Goal: Task Accomplishment & Management: Manage account settings

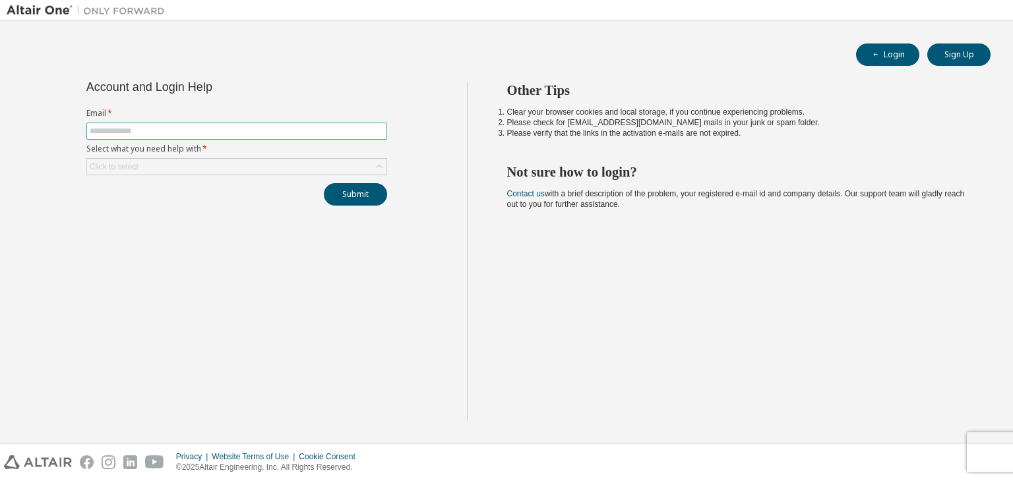
click at [224, 133] on input "text" at bounding box center [237, 131] width 294 height 11
type input "**********"
click at [259, 165] on div "Click to select" at bounding box center [236, 167] width 299 height 16
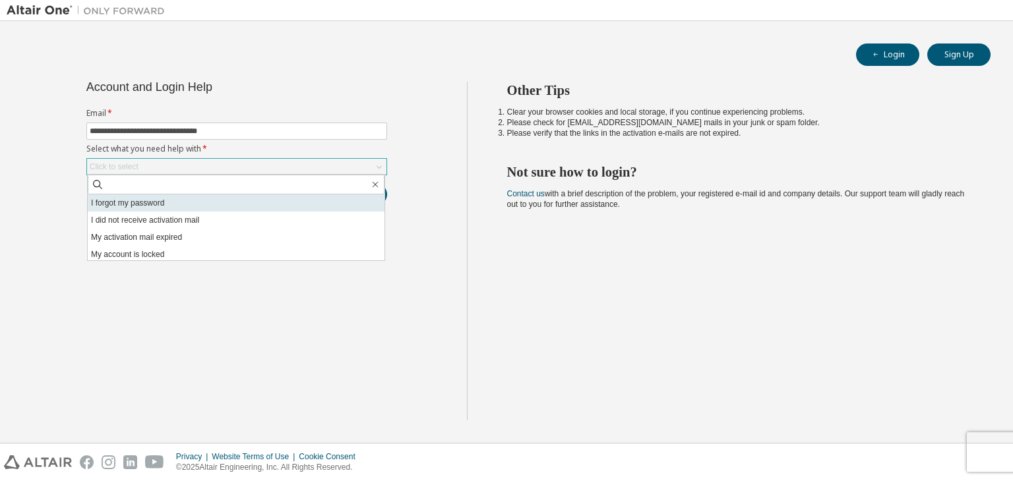
click at [307, 206] on li "I forgot my password" at bounding box center [236, 203] width 297 height 17
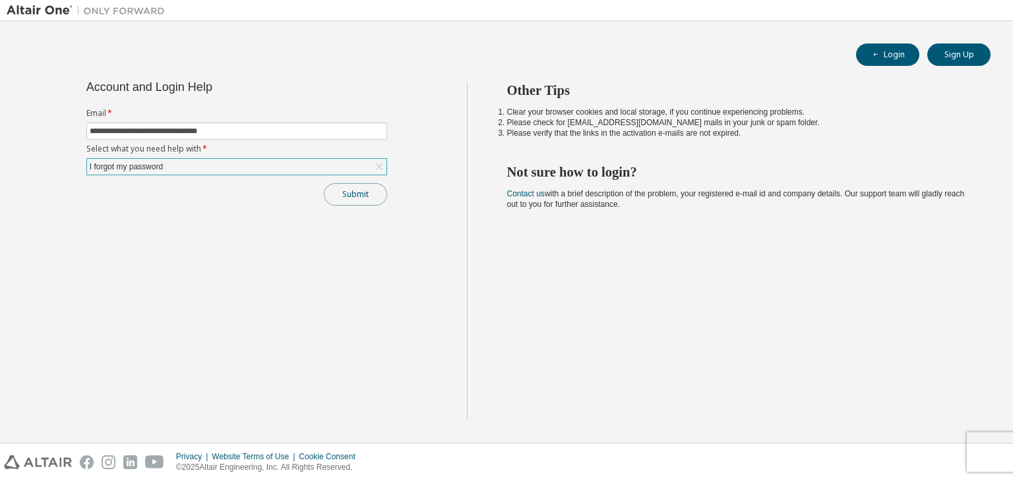
click at [356, 193] on button "Submit" at bounding box center [355, 194] width 63 height 22
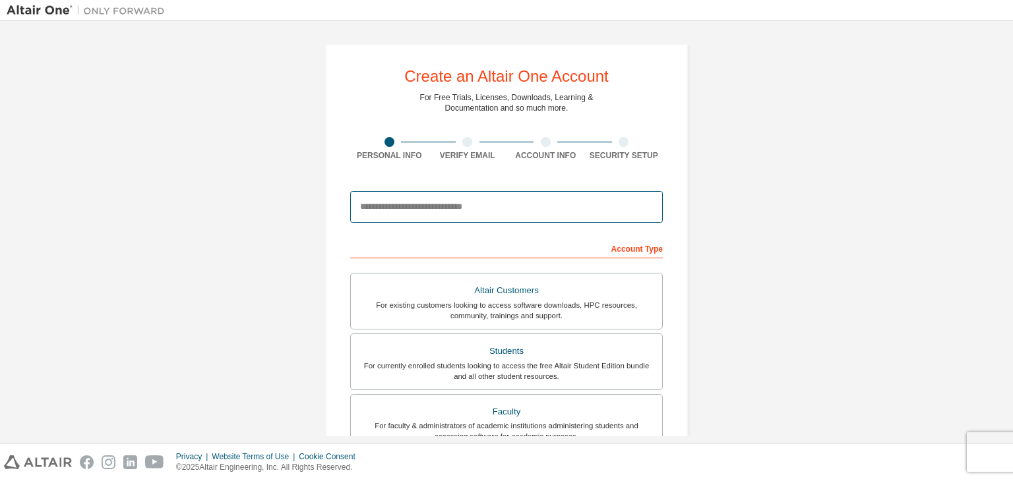
click at [483, 206] on input "email" at bounding box center [506, 207] width 313 height 32
click at [479, 207] on input "email" at bounding box center [506, 207] width 313 height 32
type input "**********"
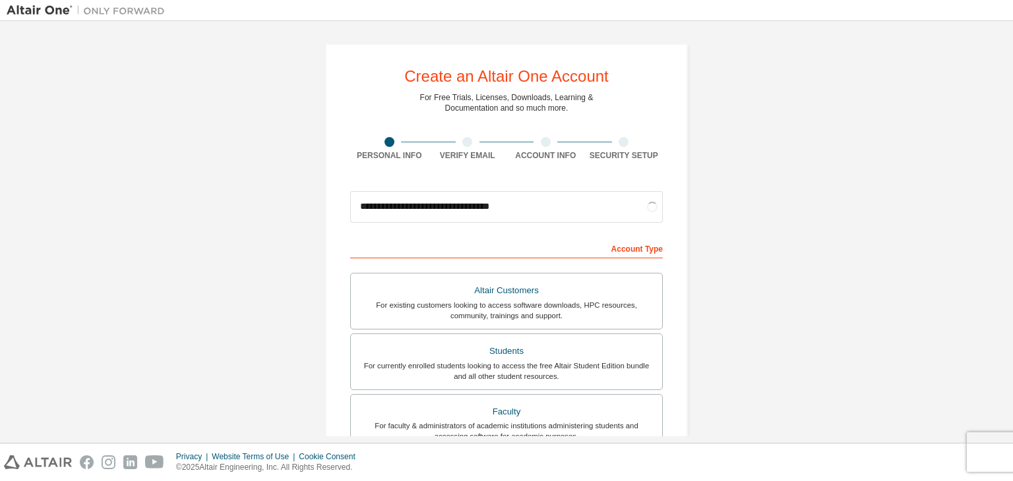
click at [479, 243] on div "Account Type" at bounding box center [506, 247] width 313 height 21
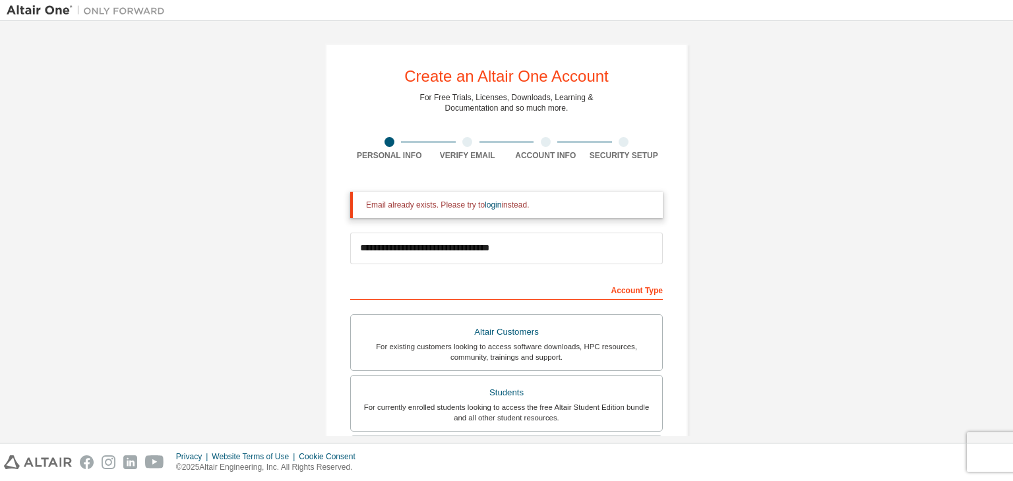
click at [634, 291] on div "Account Type" at bounding box center [506, 289] width 313 height 21
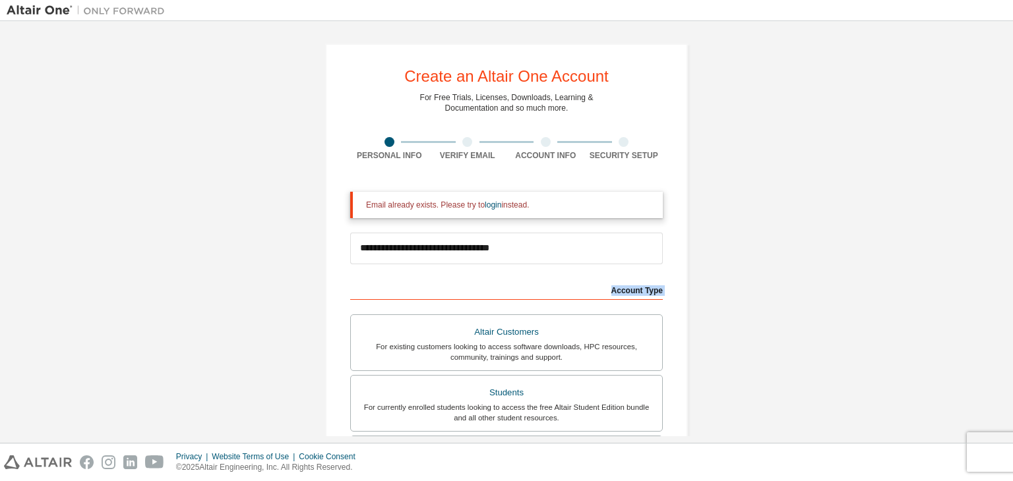
click at [634, 291] on div "Account Type" at bounding box center [506, 289] width 313 height 21
click at [499, 247] on input "**********" at bounding box center [506, 249] width 313 height 32
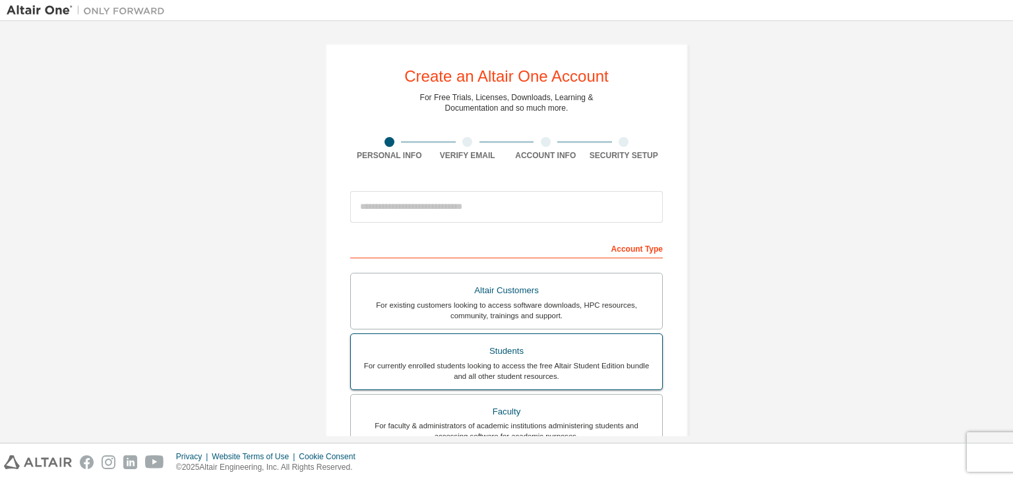
drag, startPoint x: 0, startPoint y: 0, endPoint x: 457, endPoint y: 369, distance: 587.5
click at [457, 369] on div "For currently enrolled students looking to access the free Altair Student Editi…" at bounding box center [506, 371] width 295 height 21
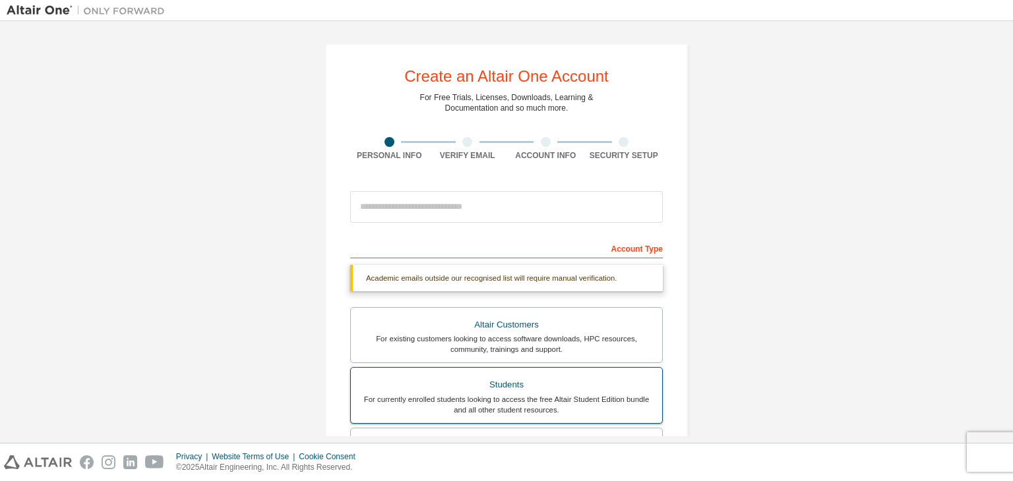
click at [475, 401] on div "For currently enrolled students looking to access the free Altair Student Editi…" at bounding box center [506, 404] width 295 height 21
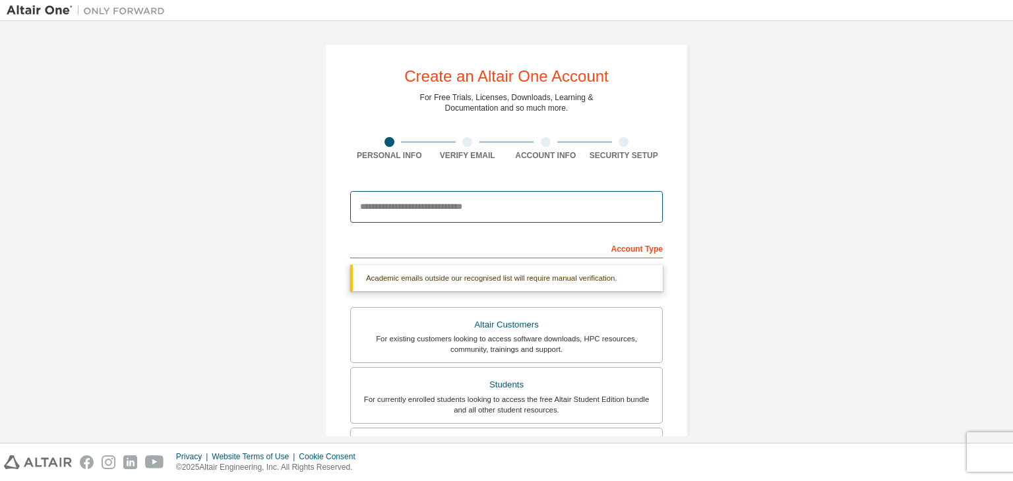
click at [413, 208] on input "email" at bounding box center [506, 207] width 313 height 32
type input "**********"
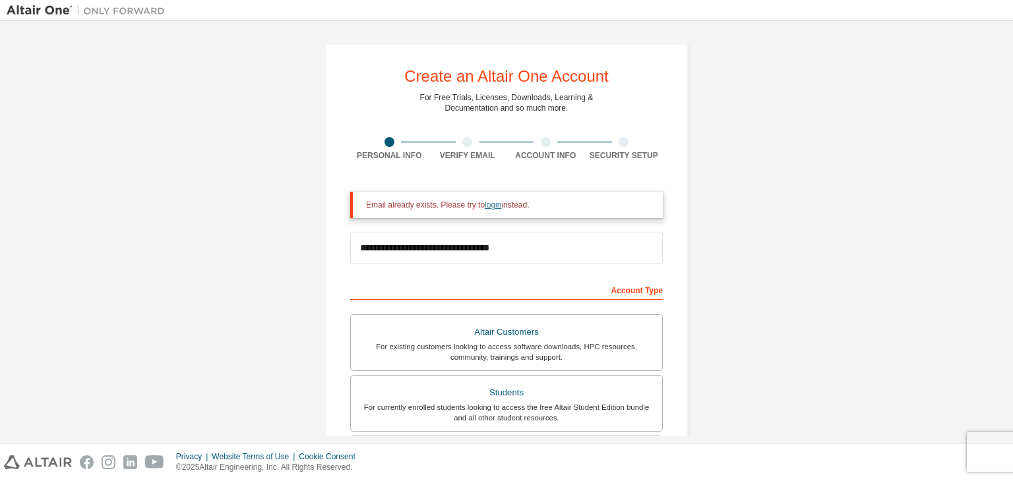
click at [485, 207] on link "login" at bounding box center [493, 204] width 16 height 9
click at [485, 206] on link "login" at bounding box center [493, 204] width 16 height 9
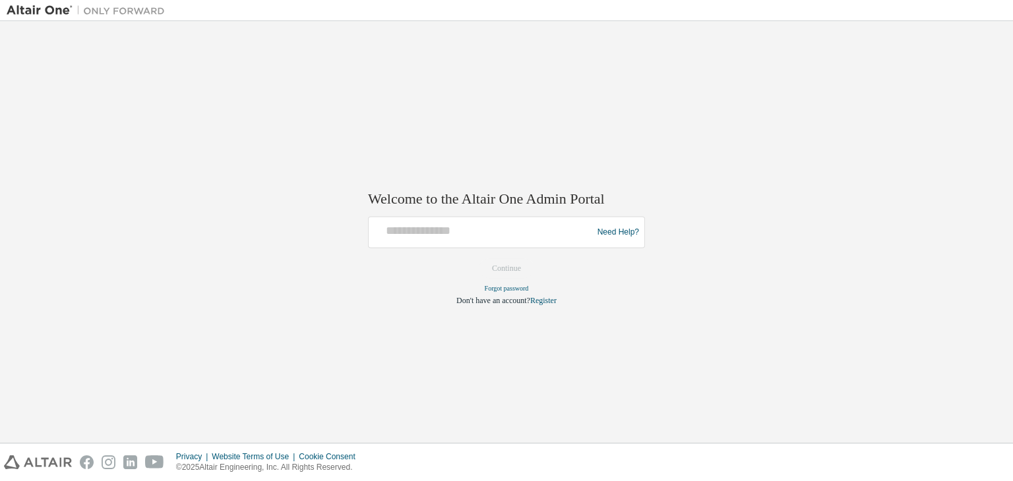
click at [500, 243] on div at bounding box center [482, 232] width 217 height 25
click at [509, 241] on div at bounding box center [482, 232] width 217 height 25
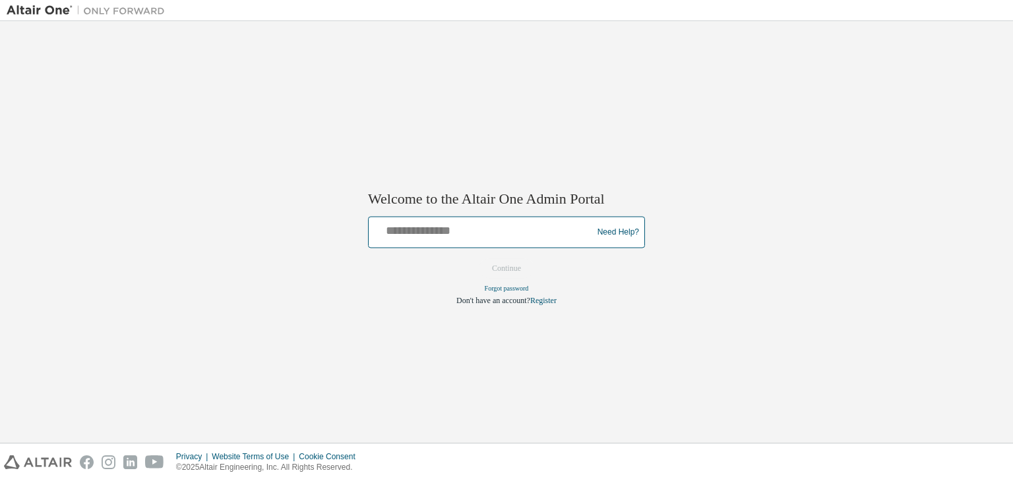
click at [446, 227] on input "text" at bounding box center [482, 229] width 217 height 19
type input "**********"
click at [494, 234] on input "**********" at bounding box center [482, 229] width 217 height 19
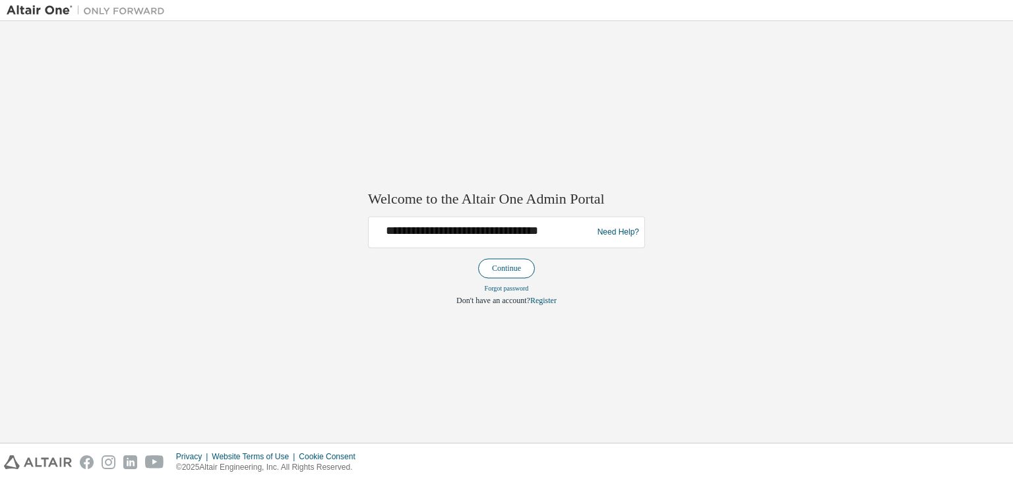
click at [508, 270] on button "Continue" at bounding box center [506, 269] width 57 height 20
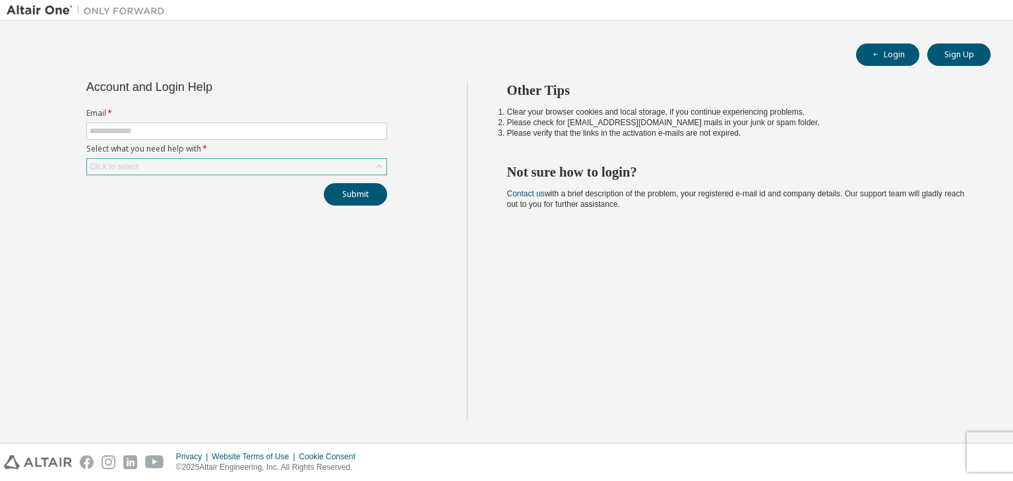
click at [306, 172] on div "Click to select" at bounding box center [236, 167] width 299 height 16
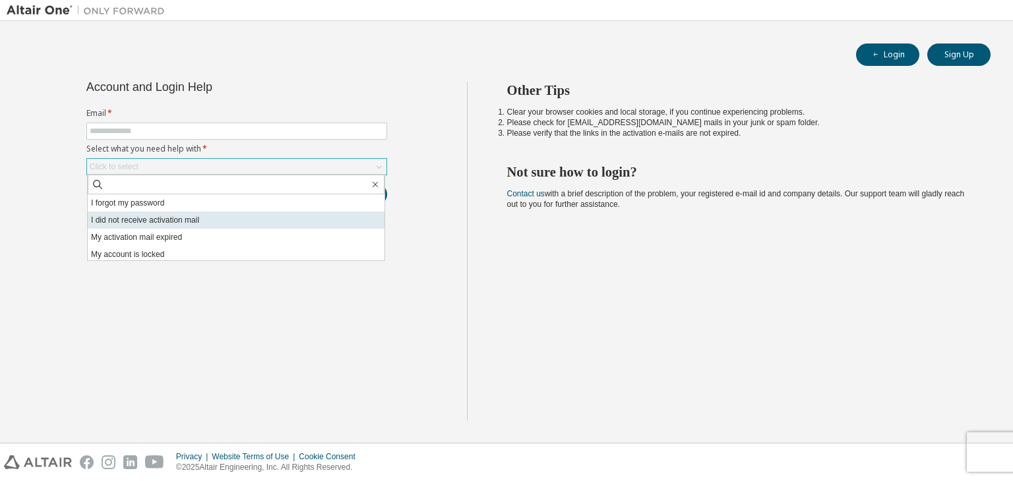
click at [239, 225] on li "I did not receive activation mail" at bounding box center [236, 220] width 297 height 17
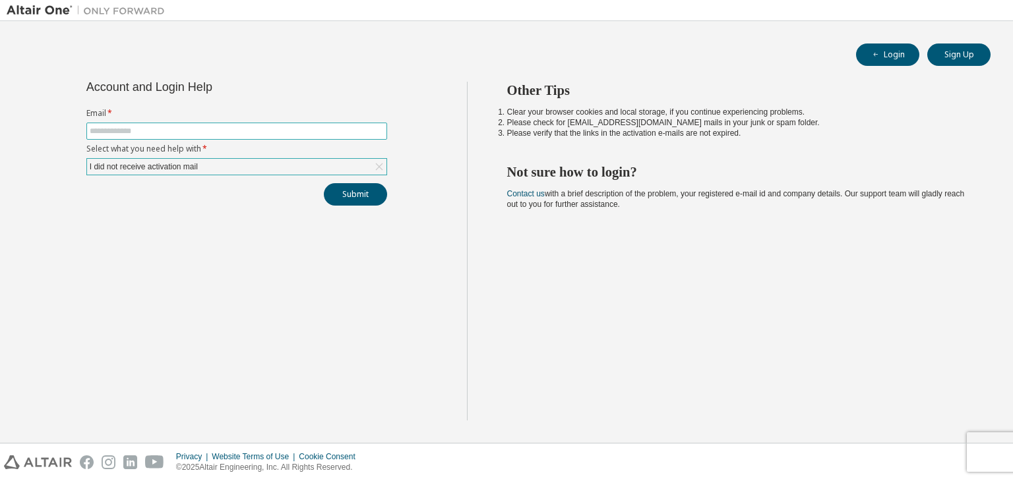
click at [198, 129] on input "text" at bounding box center [237, 131] width 294 height 11
type input "**********"
click at [352, 191] on button "Submit" at bounding box center [355, 194] width 63 height 22
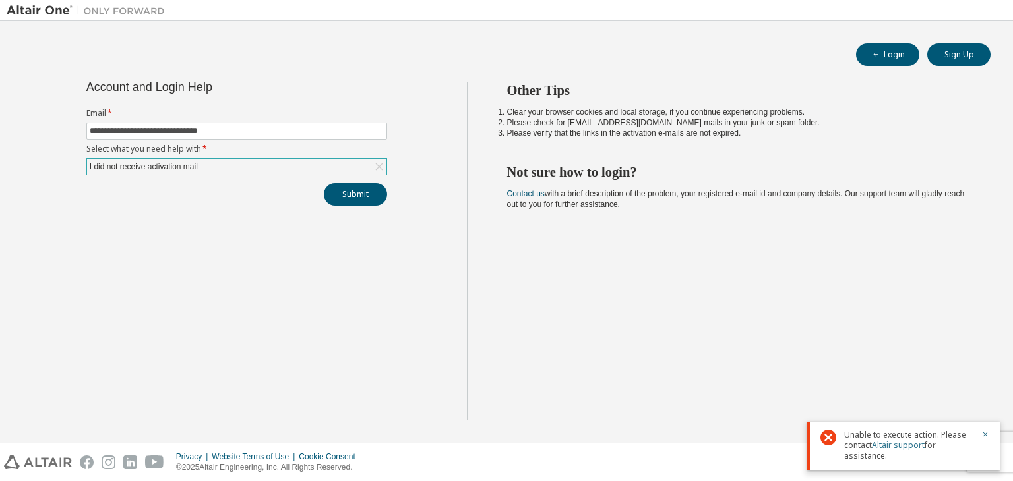
click at [888, 448] on link "Altair support" at bounding box center [898, 445] width 53 height 11
click at [894, 444] on link "Altair support" at bounding box center [898, 445] width 53 height 11
drag, startPoint x: 894, startPoint y: 444, endPoint x: 907, endPoint y: 422, distance: 25.4
click at [907, 422] on div "Unable to execute action. Please contact Altair support for assistance." at bounding box center [903, 446] width 193 height 49
click at [920, 430] on span "Unable to execute action. Please contact Altair support for assistance." at bounding box center [908, 446] width 129 height 32
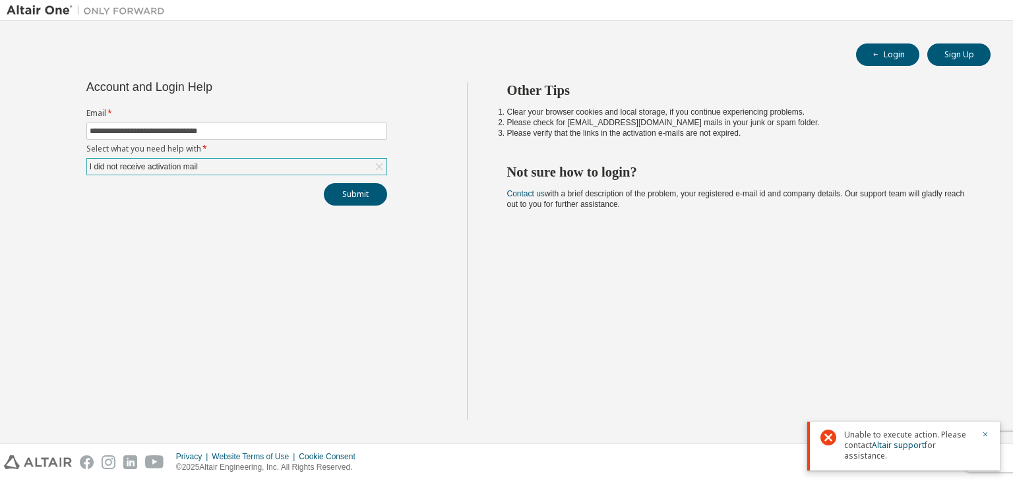
click at [920, 430] on span "Unable to execute action. Please contact Altair support for assistance." at bounding box center [908, 446] width 129 height 32
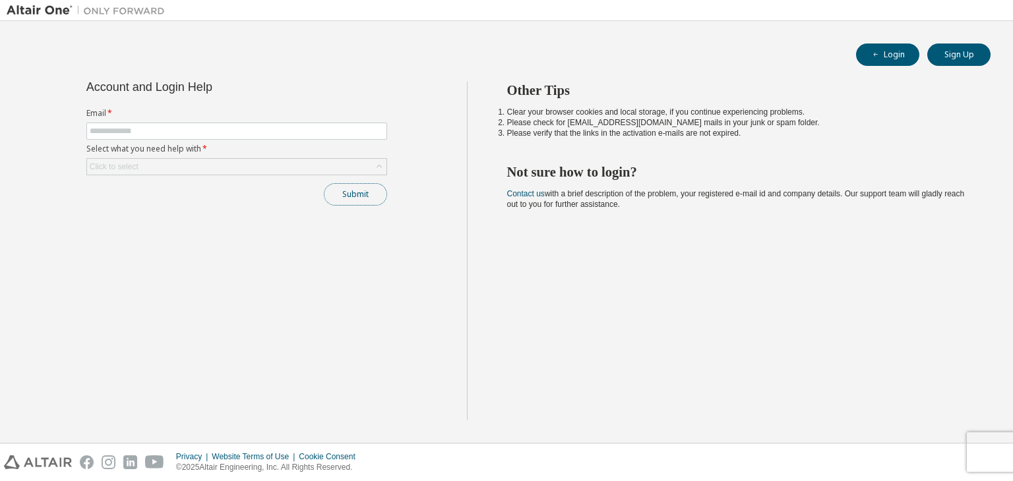
click at [367, 188] on button "Submit" at bounding box center [355, 194] width 63 height 22
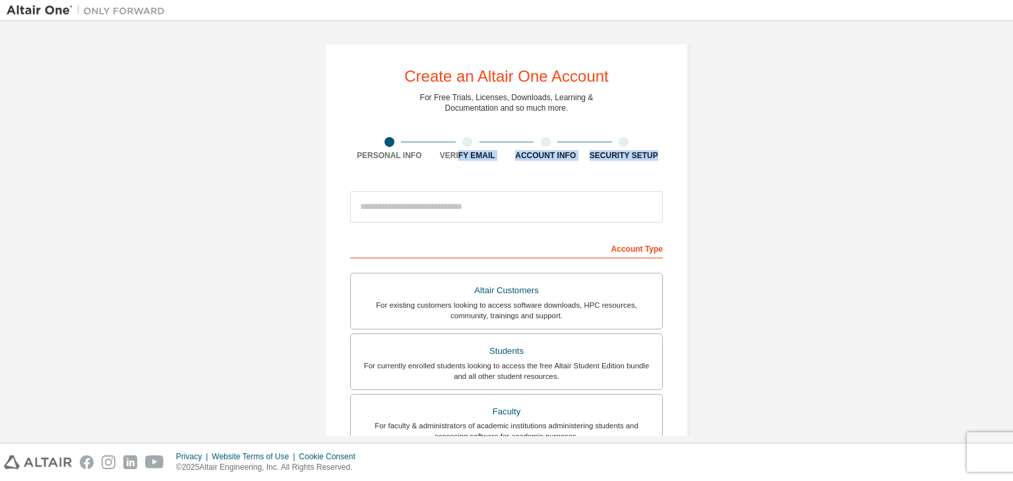
drag, startPoint x: 455, startPoint y: 174, endPoint x: 455, endPoint y: 165, distance: 9.2
click at [455, 165] on div "Create an Altair One Account For Free Trials, Licenses, Downloads, Learning & D…" at bounding box center [506, 377] width 363 height 667
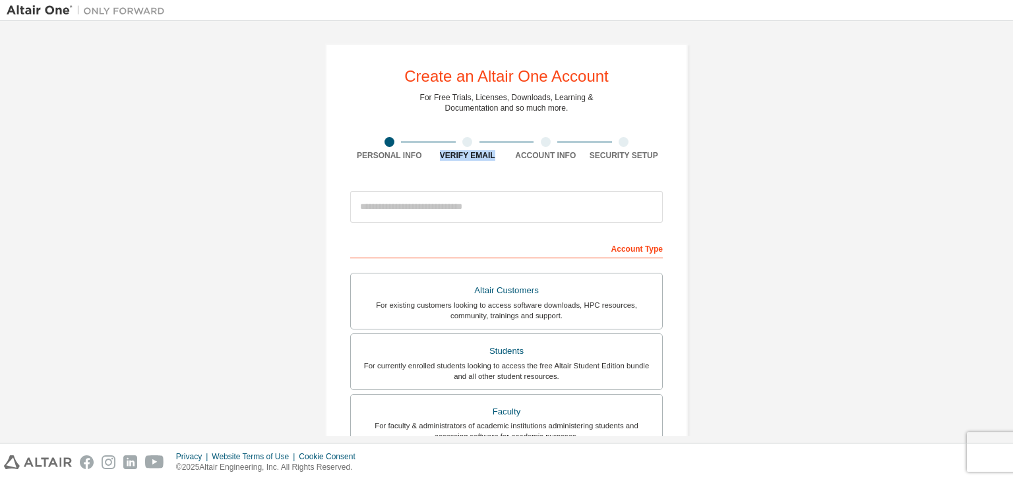
click at [455, 165] on div "Create an Altair One Account For Free Trials, Licenses, Downloads, Learning & D…" at bounding box center [506, 377] width 363 height 667
drag, startPoint x: 455, startPoint y: 165, endPoint x: 543, endPoint y: 209, distance: 98.8
click at [543, 209] on div "Create an Altair One Account For Free Trials, Licenses, Downloads, Learning & D…" at bounding box center [506, 377] width 363 height 667
click at [641, 251] on div "Account Type" at bounding box center [506, 247] width 313 height 21
click at [991, 451] on div "Privacy Website Terms of Use Cookie Consent © 2025 Altair Engineering, Inc. All…" at bounding box center [506, 463] width 1013 height 38
